Goal: Obtain resource: Download file/media

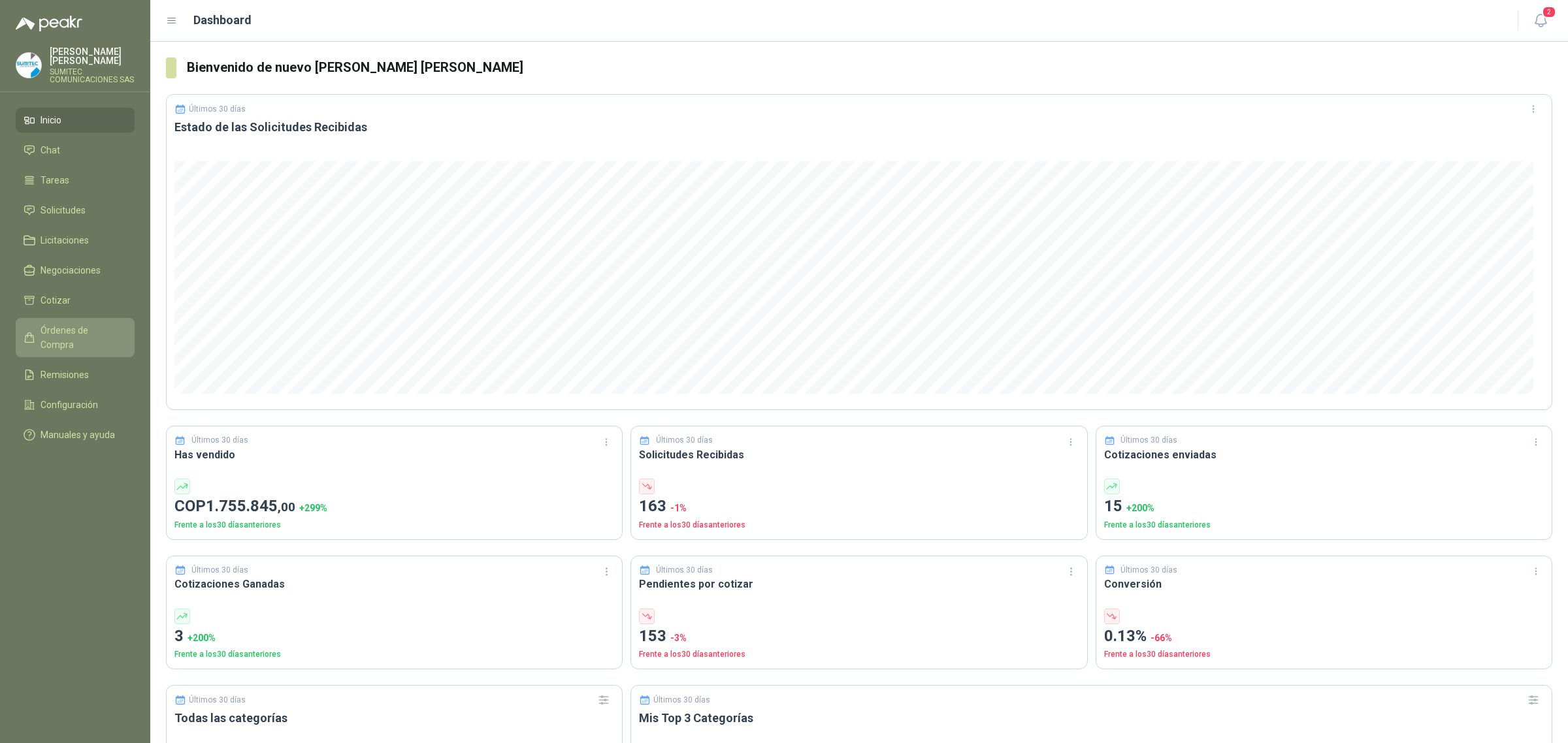
click at [86, 335] on span "Órdenes de Compra" at bounding box center [81, 338] width 82 height 29
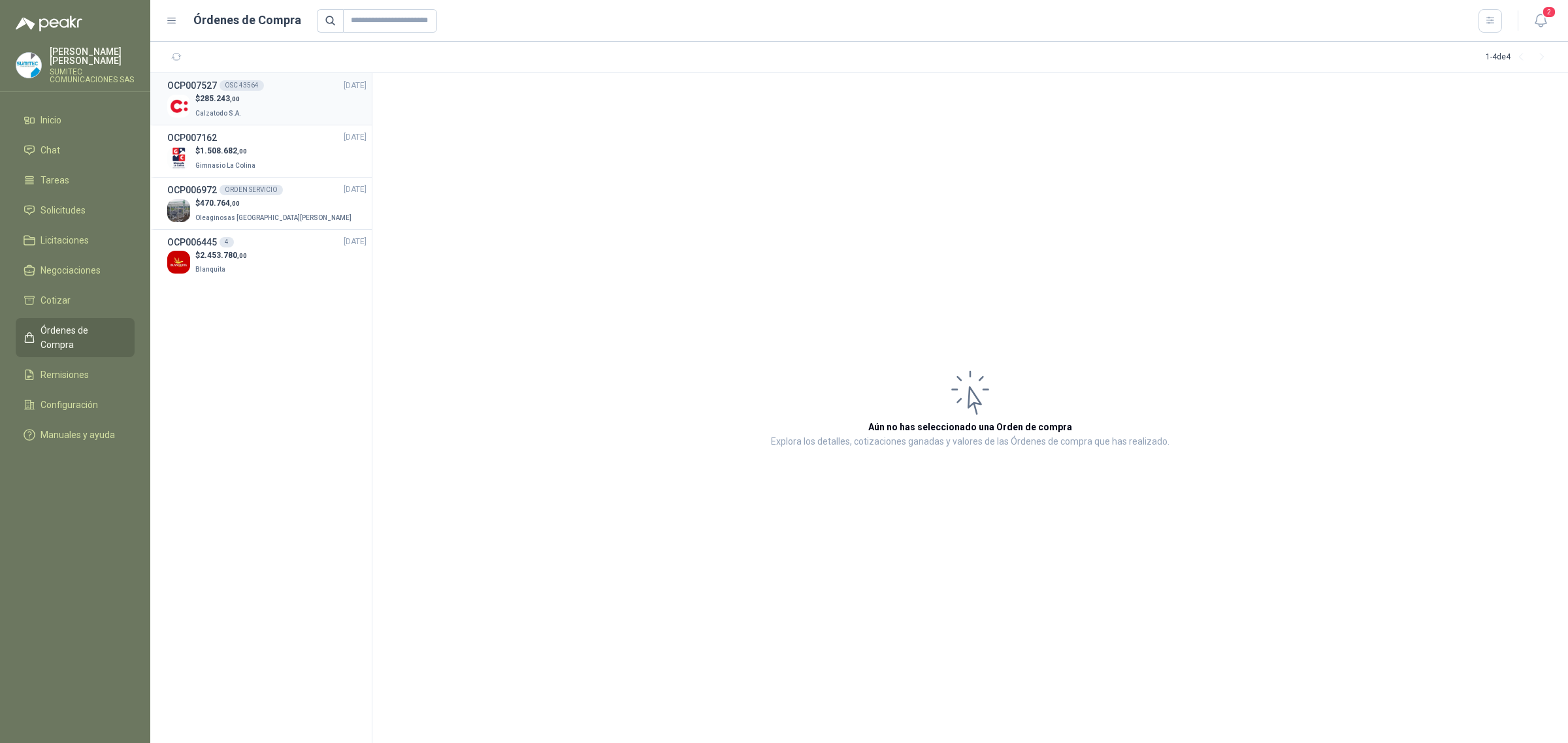
click at [253, 112] on div "$ 285.243 ,00 Calzatodo S.A." at bounding box center [267, 106] width 199 height 27
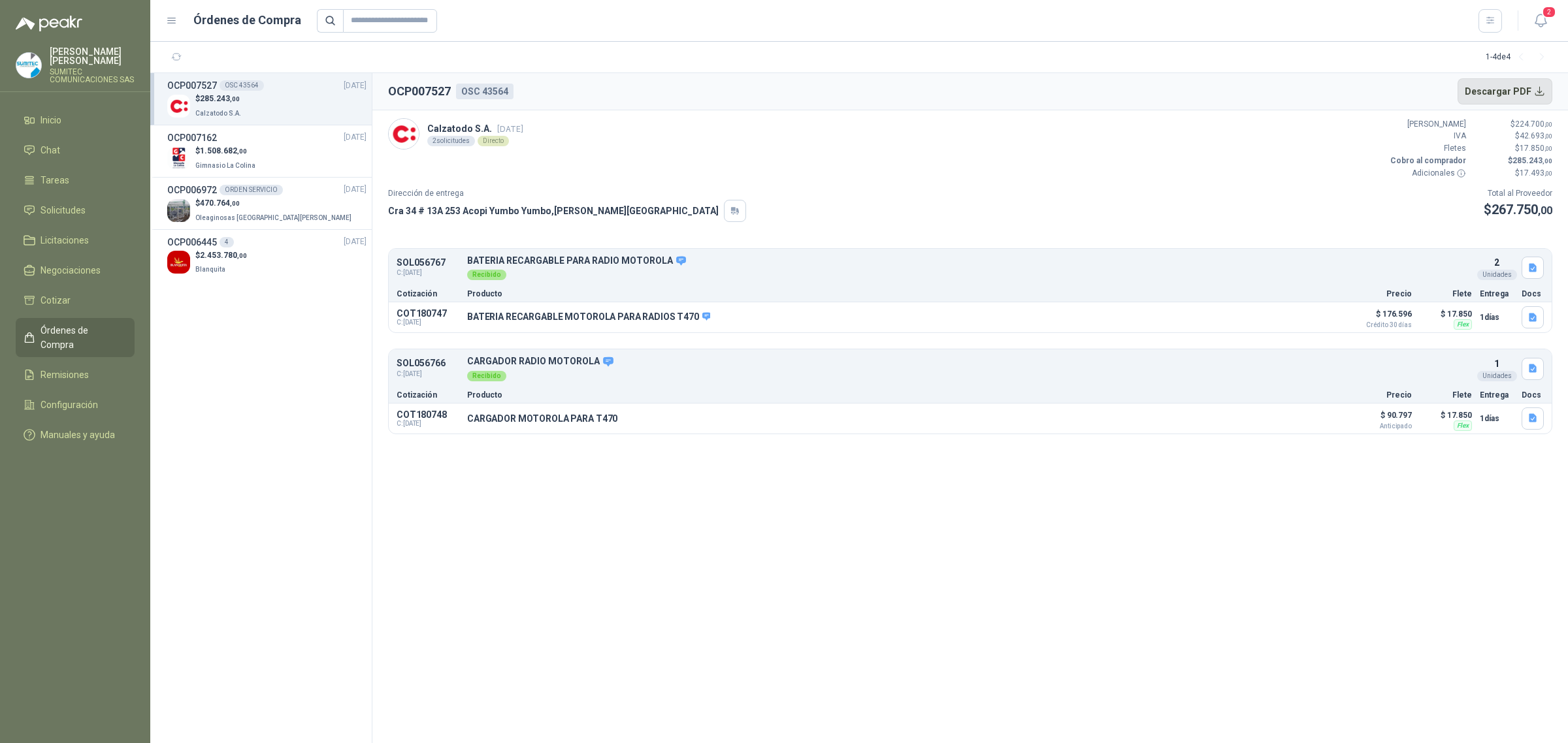
click at [1483, 92] on button "Descargar PDF" at bounding box center [1505, 91] width 95 height 26
